Goal: Task Accomplishment & Management: Manage account settings

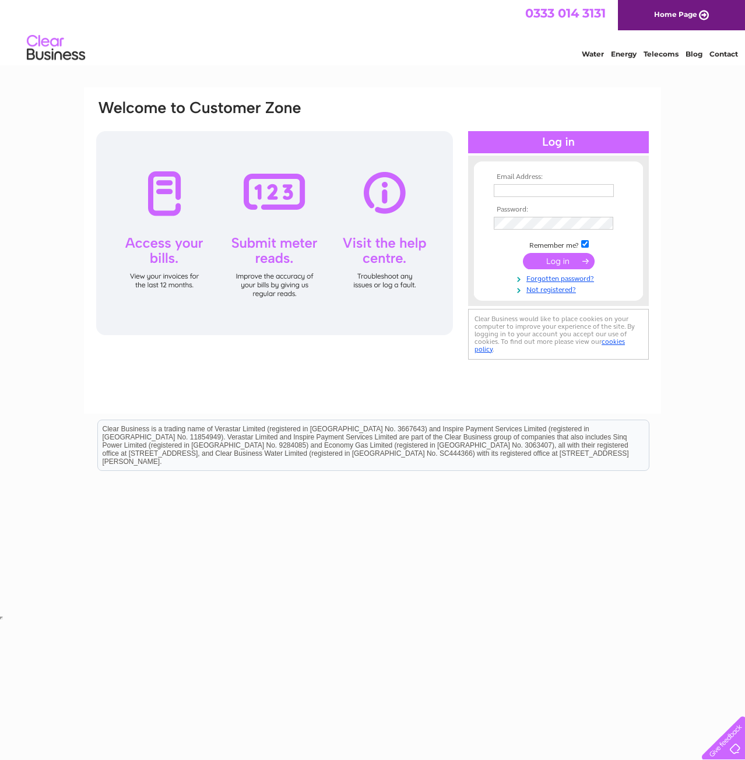
click at [535, 191] on input "text" at bounding box center [554, 190] width 120 height 13
type input "[EMAIL_ADDRESS][DOMAIN_NAME]"
click at [679, 209] on div "Email Address: [EMAIL_ADDRESS][DOMAIN_NAME] Password:" at bounding box center [372, 350] width 745 height 526
click at [560, 261] on input "submit" at bounding box center [559, 261] width 72 height 16
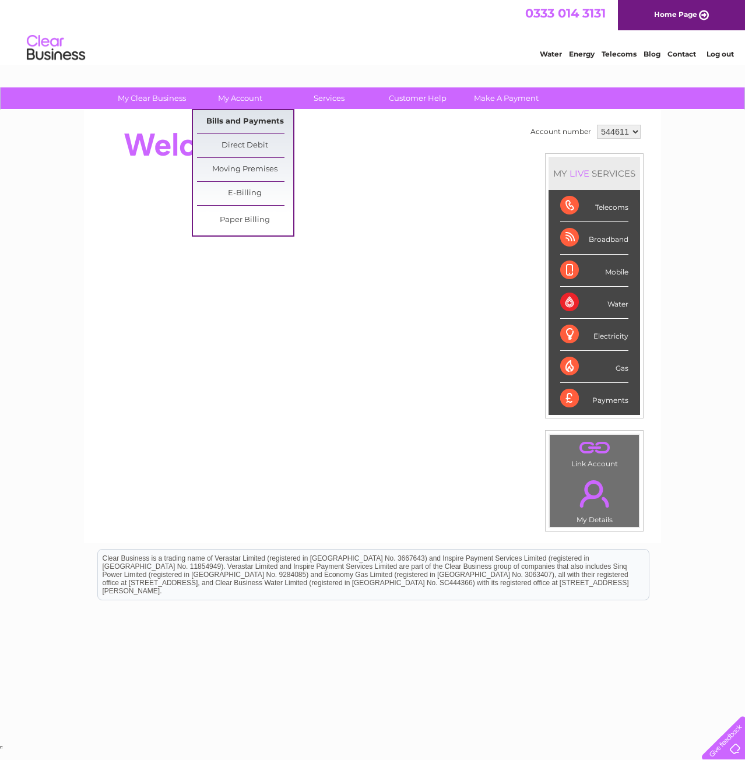
click at [245, 126] on link "Bills and Payments" at bounding box center [245, 121] width 96 height 23
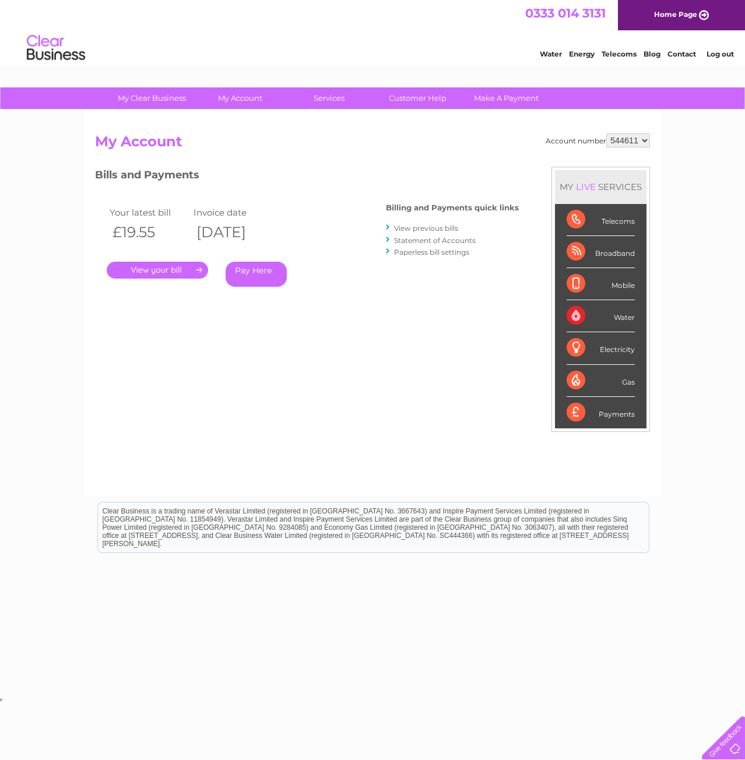
click at [634, 140] on select "544611 934235" at bounding box center [628, 140] width 44 height 14
select select "934235"
click at [607, 133] on select "544611 934235" at bounding box center [628, 140] width 44 height 14
click at [175, 271] on link "." at bounding box center [157, 270] width 101 height 17
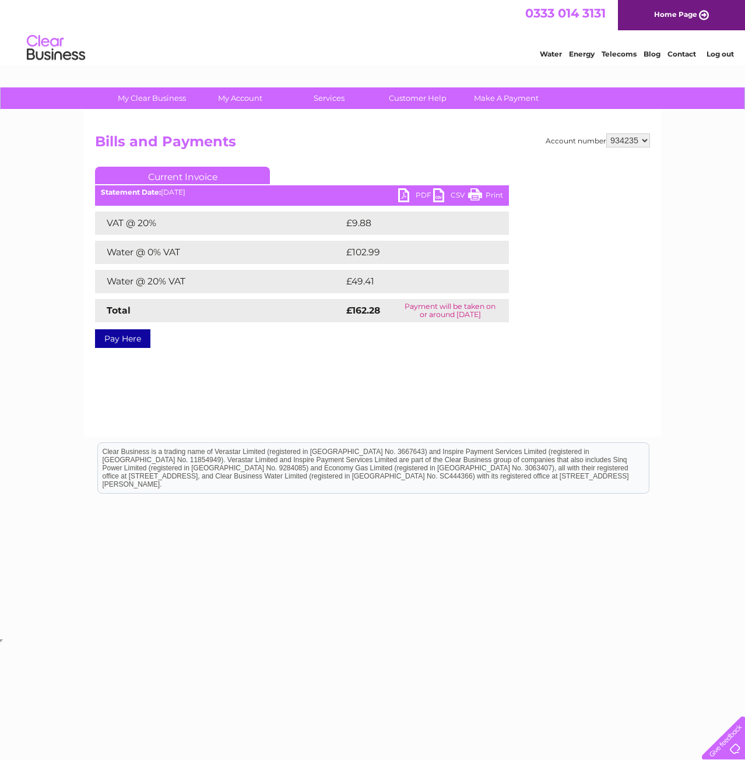
click at [420, 196] on link "PDF" at bounding box center [415, 196] width 35 height 17
click at [717, 53] on link "Log out" at bounding box center [720, 54] width 27 height 9
